Goal: Transaction & Acquisition: Purchase product/service

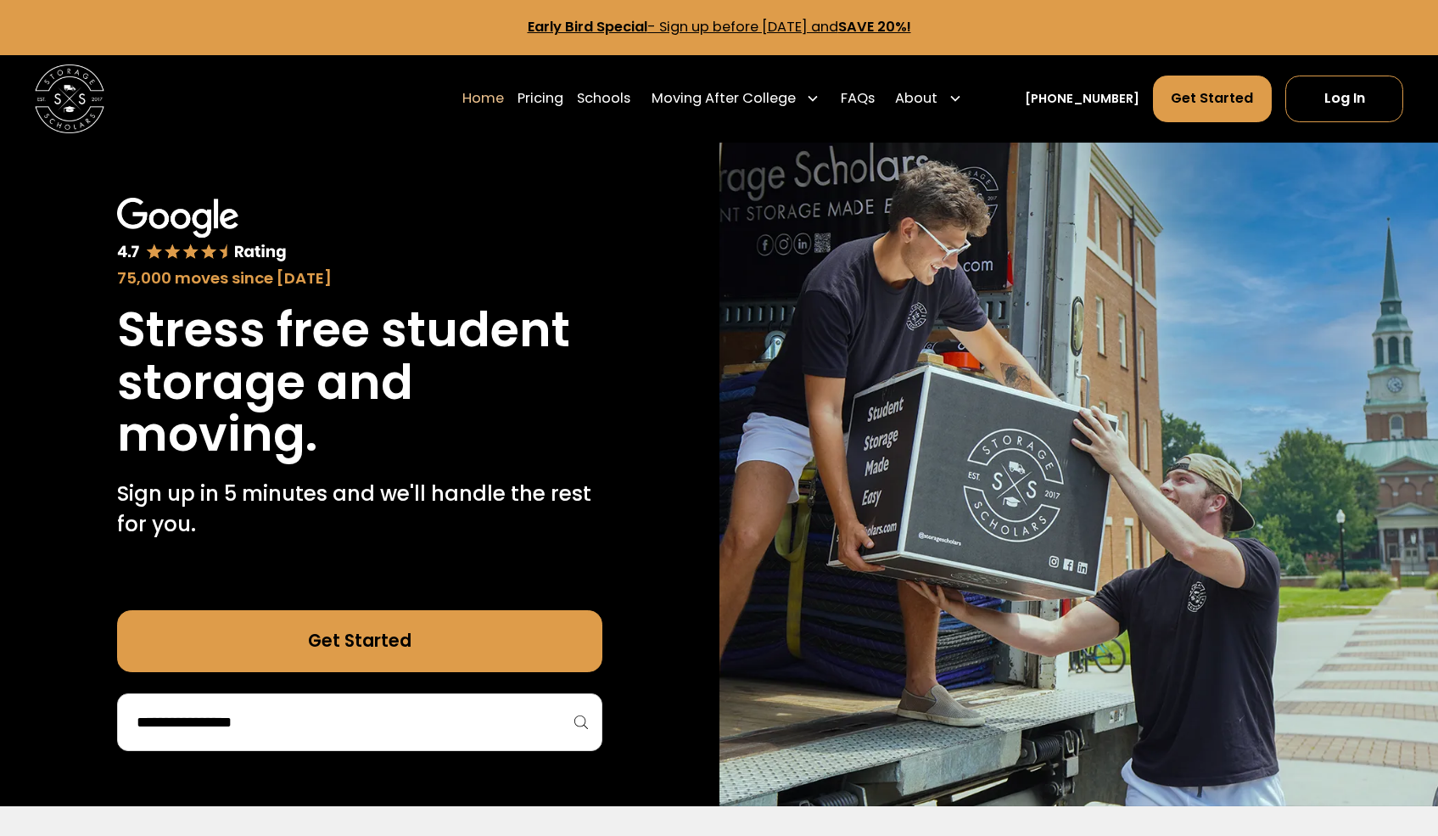
click at [400, 747] on div at bounding box center [359, 722] width 485 height 58
click at [400, 733] on input "search" at bounding box center [360, 721] width 450 height 29
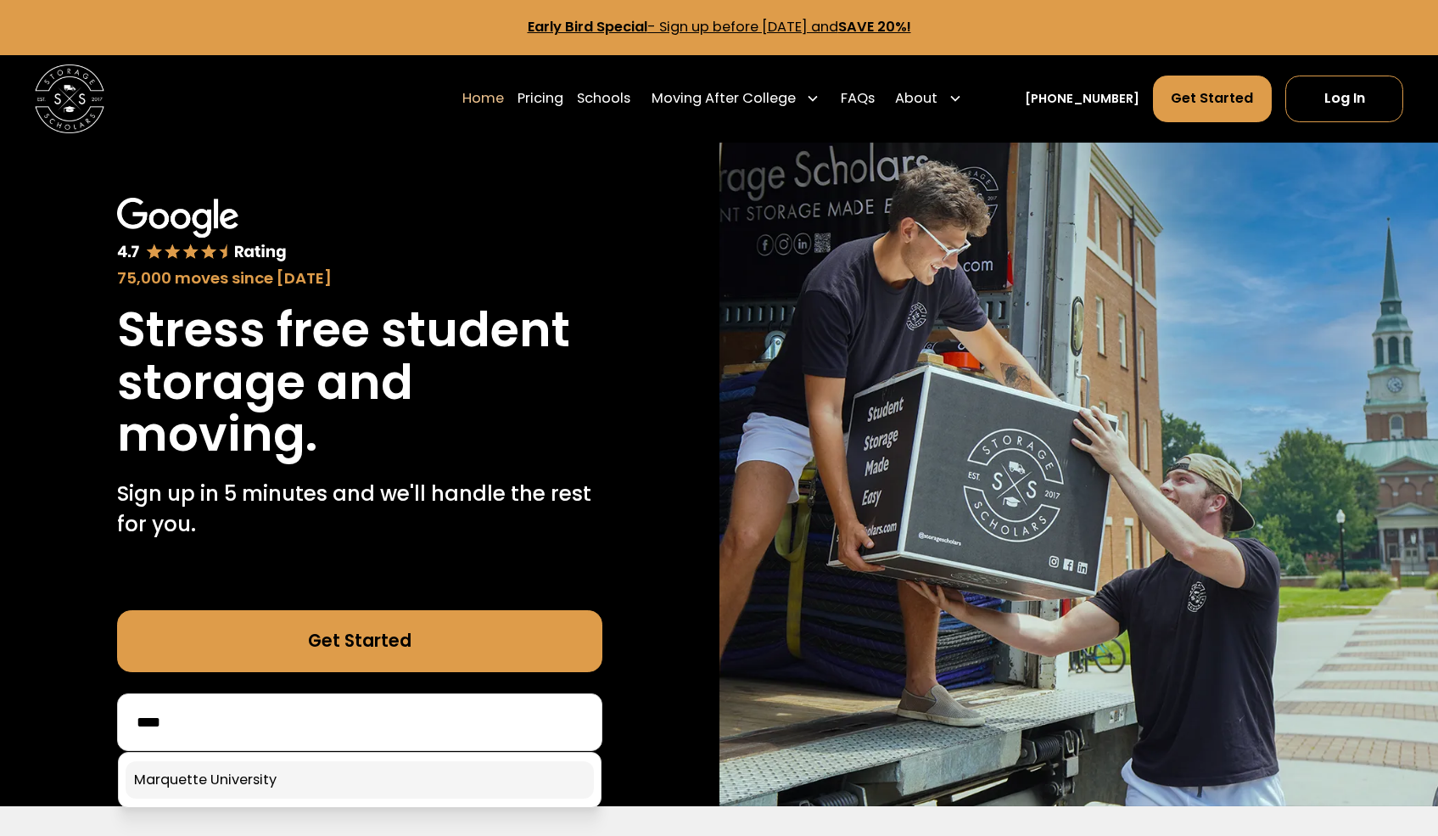
type input "****"
click at [371, 774] on link at bounding box center [360, 779] width 468 height 37
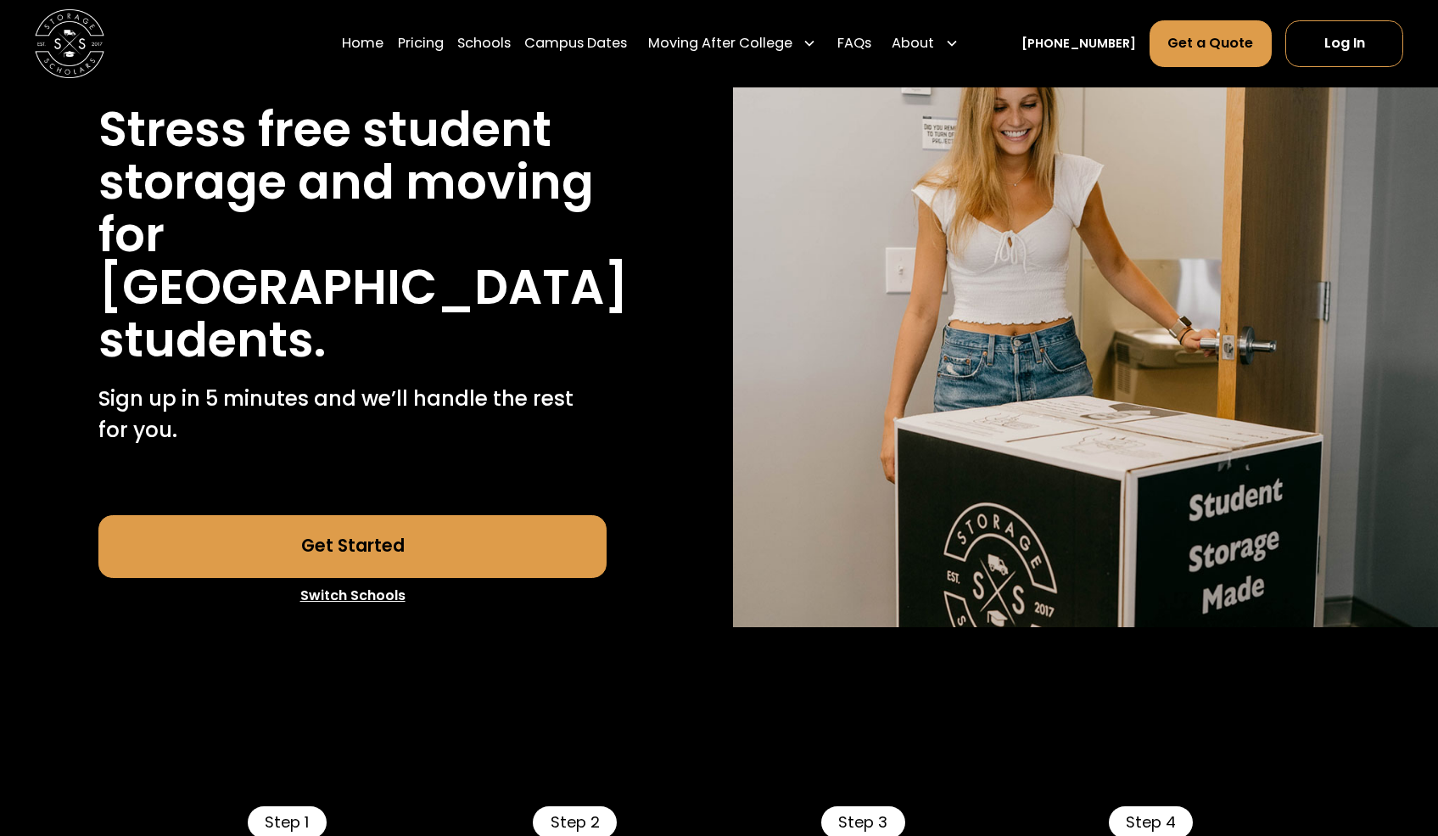
scroll to position [249, 0]
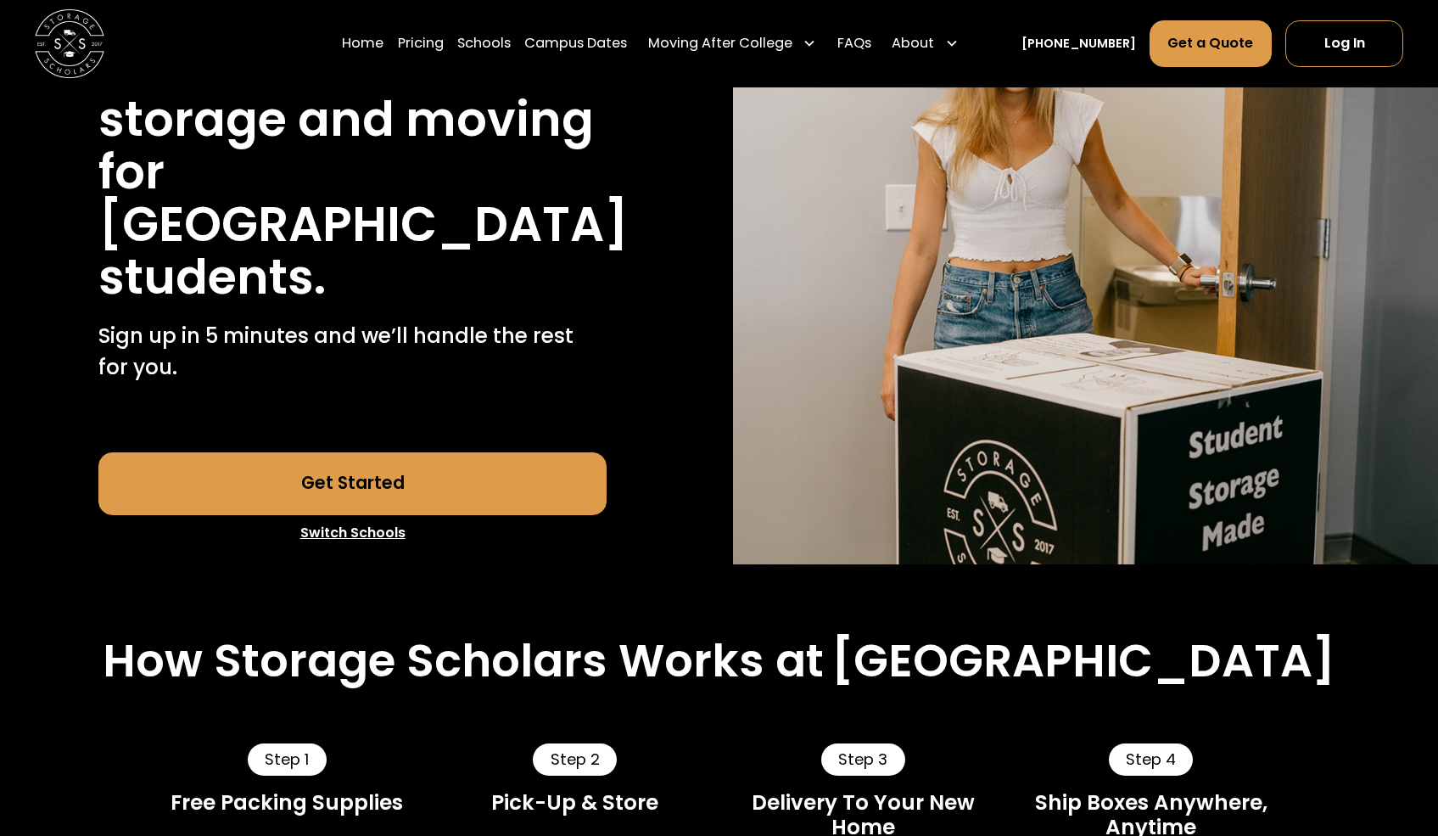
click at [404, 515] on link "Get Started" at bounding box center [351, 483] width 507 height 63
